Goal: Task Accomplishment & Management: Complete application form

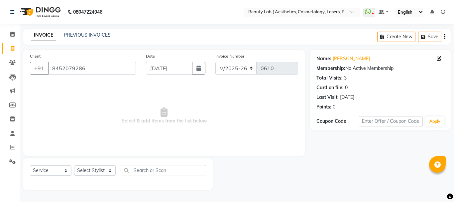
select select "7169"
select select "service"
click at [103, 68] on input "8452079286" at bounding box center [92, 68] width 88 height 13
click at [101, 171] on select "Select Stylist [PERSON_NAME] neha nishu sarika" at bounding box center [95, 170] width 42 height 10
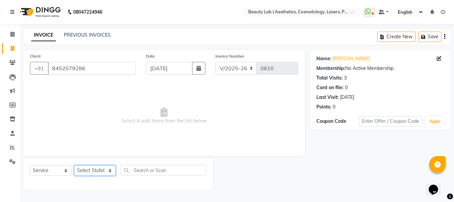
click at [102, 170] on select "Select Stylist [PERSON_NAME] neha nishu sarika" at bounding box center [95, 170] width 42 height 10
click at [101, 170] on select "Select Stylist [PERSON_NAME] neha nishu sarika" at bounding box center [95, 170] width 42 height 10
select select "59940"
click at [74, 165] on select "Select Stylist [PERSON_NAME] neha nishu sarika" at bounding box center [95, 170] width 42 height 10
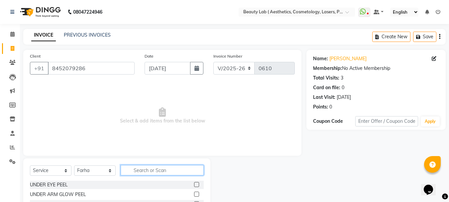
click at [151, 167] on input "text" at bounding box center [162, 170] width 83 height 10
type input "adv"
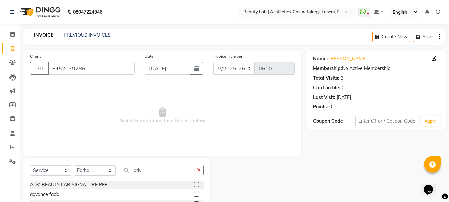
click at [197, 182] on div at bounding box center [199, 185] width 10 height 8
click at [197, 182] on label at bounding box center [196, 184] width 5 height 5
click at [197, 183] on input "checkbox" at bounding box center [196, 185] width 4 height 4
click at [197, 182] on label at bounding box center [196, 184] width 5 height 5
click at [197, 183] on input "checkbox" at bounding box center [196, 185] width 4 height 4
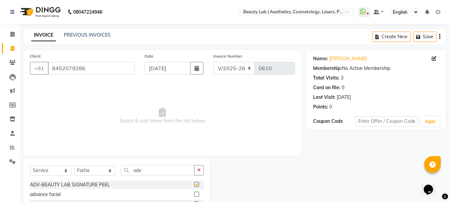
checkbox input "false"
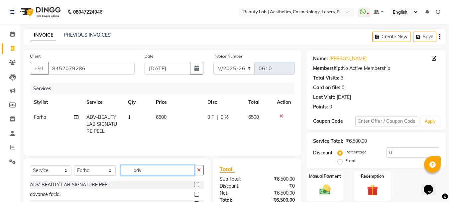
click at [147, 169] on input "adv" at bounding box center [158, 170] width 74 height 10
type input "a"
type input "p"
type input "neck"
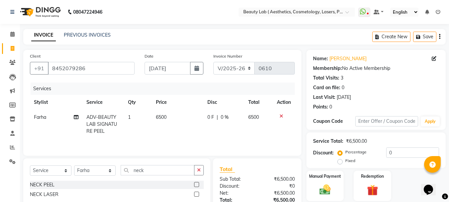
click at [196, 185] on label at bounding box center [196, 184] width 5 height 5
click at [196, 185] on input "checkbox" at bounding box center [196, 185] width 4 height 4
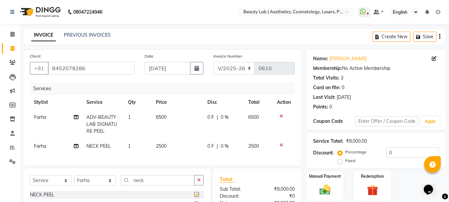
checkbox input "false"
click at [157, 185] on input "neck" at bounding box center [158, 180] width 74 height 10
type input "n"
click at [169, 141] on td "2500" at bounding box center [178, 146] width 52 height 15
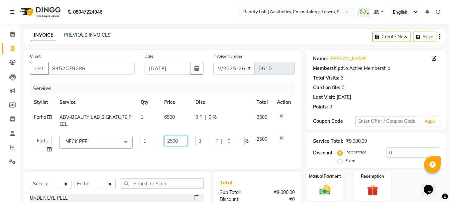
click at [184, 138] on input "2500" at bounding box center [175, 141] width 23 height 10
type input "2"
type input "4500"
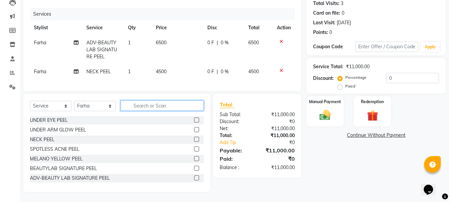
scroll to position [80, 0]
click at [156, 104] on input "text" at bounding box center [162, 105] width 83 height 10
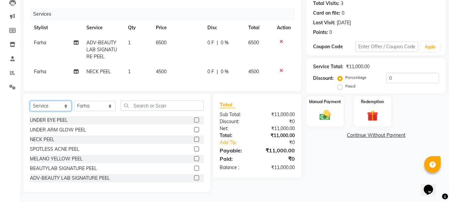
click at [60, 103] on select "Select Service Product Membership Package Voucher Prepaid Gift Card" at bounding box center [51, 106] width 42 height 10
select select "product"
click at [30, 101] on select "Select Service Product Membership Package Voucher Prepaid Gift Card" at bounding box center [51, 106] width 42 height 10
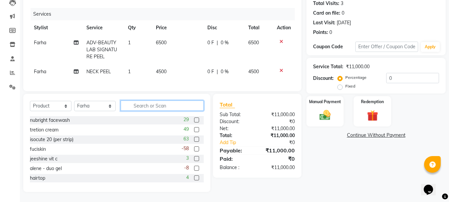
click at [151, 105] on input "text" at bounding box center [162, 105] width 83 height 10
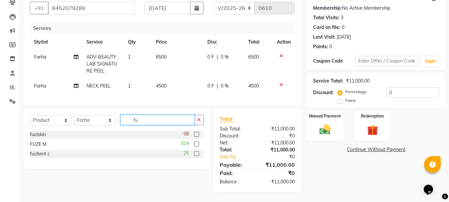
scroll to position [65, 0]
type input "fuci"
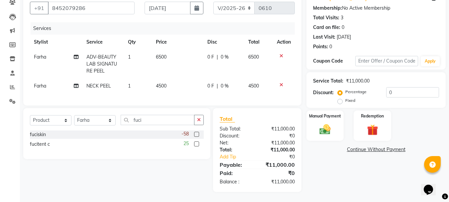
click at [196, 144] on label at bounding box center [196, 143] width 5 height 5
click at [196, 144] on input "checkbox" at bounding box center [196, 144] width 4 height 4
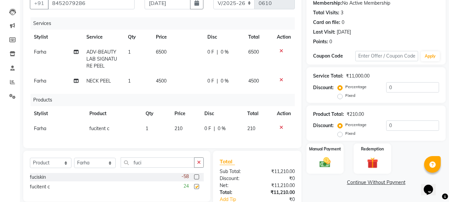
checkbox input "false"
click at [346, 96] on label "Fixed" at bounding box center [351, 95] width 10 height 6
click at [340, 96] on input "Fixed" at bounding box center [341, 95] width 5 height 5
radio input "true"
click at [401, 84] on input "0" at bounding box center [413, 87] width 53 height 10
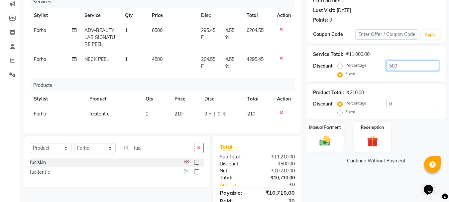
scroll to position [98, 0]
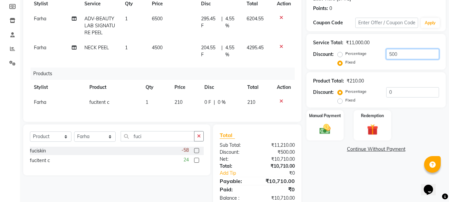
type input "500"
click at [337, 180] on div "Name: [PERSON_NAME] Membership: No Active Membership Total Visits: 3 Card on fi…" at bounding box center [379, 79] width 144 height 257
click at [327, 132] on img at bounding box center [325, 129] width 19 height 13
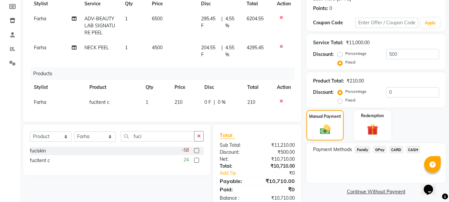
click at [382, 150] on span "GPay" at bounding box center [380, 150] width 14 height 8
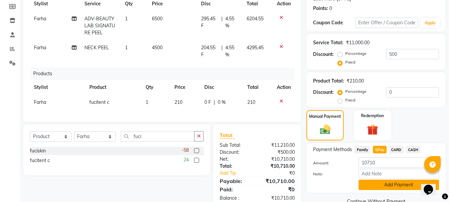
click at [410, 185] on button "Add Payment" at bounding box center [399, 185] width 81 height 10
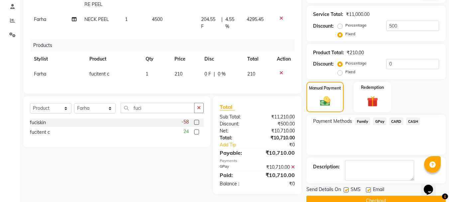
scroll to position [141, 0]
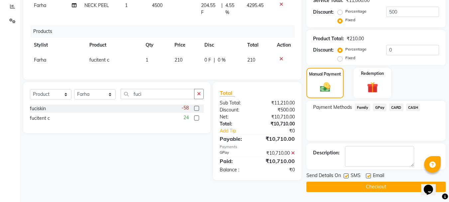
click at [391, 189] on button "Checkout" at bounding box center [376, 187] width 139 height 10
